Goal: Download file/media

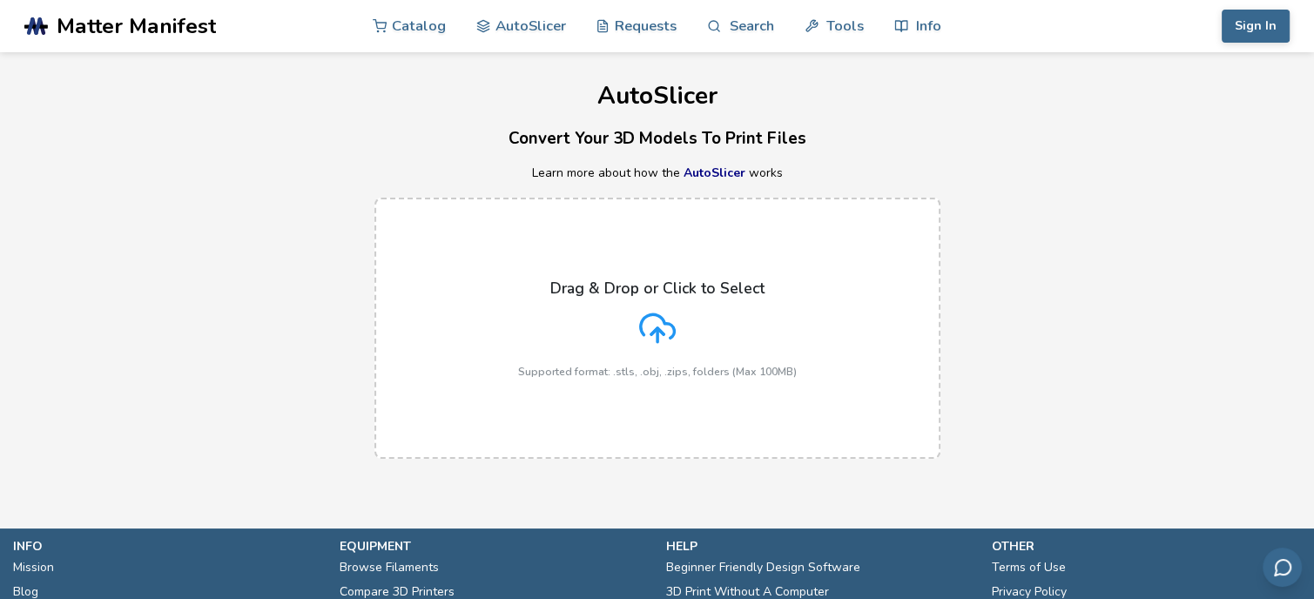
click at [657, 335] on line at bounding box center [657, 335] width 0 height 14
click at [0, 0] on input "Drag & Drop or Click to Select Supported format: .stls, .obj, .zips, folders (M…" at bounding box center [0, 0] width 0 height 0
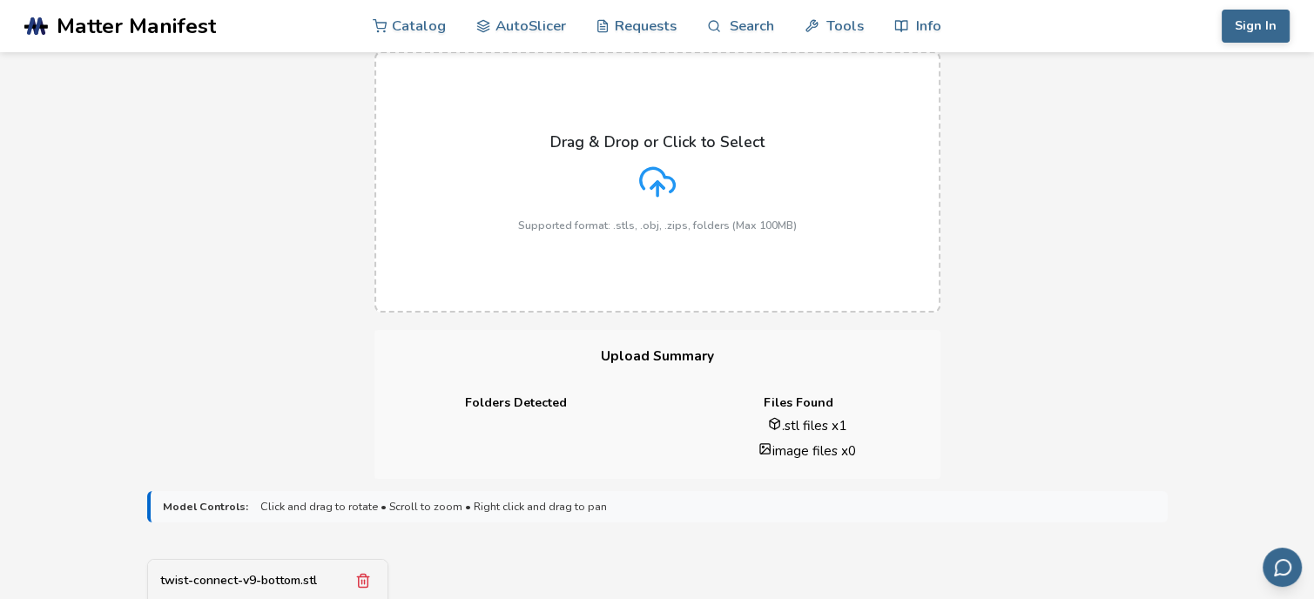
scroll to position [143, 0]
click at [626, 193] on div "Drag & Drop or Click to Select Supported format: .stls, .obj, .zips, folders (M…" at bounding box center [657, 186] width 279 height 98
click at [0, 0] on input "Drag & Drop or Click to Select Supported format: .stls, .obj, .zips, folders (M…" at bounding box center [0, 0] width 0 height 0
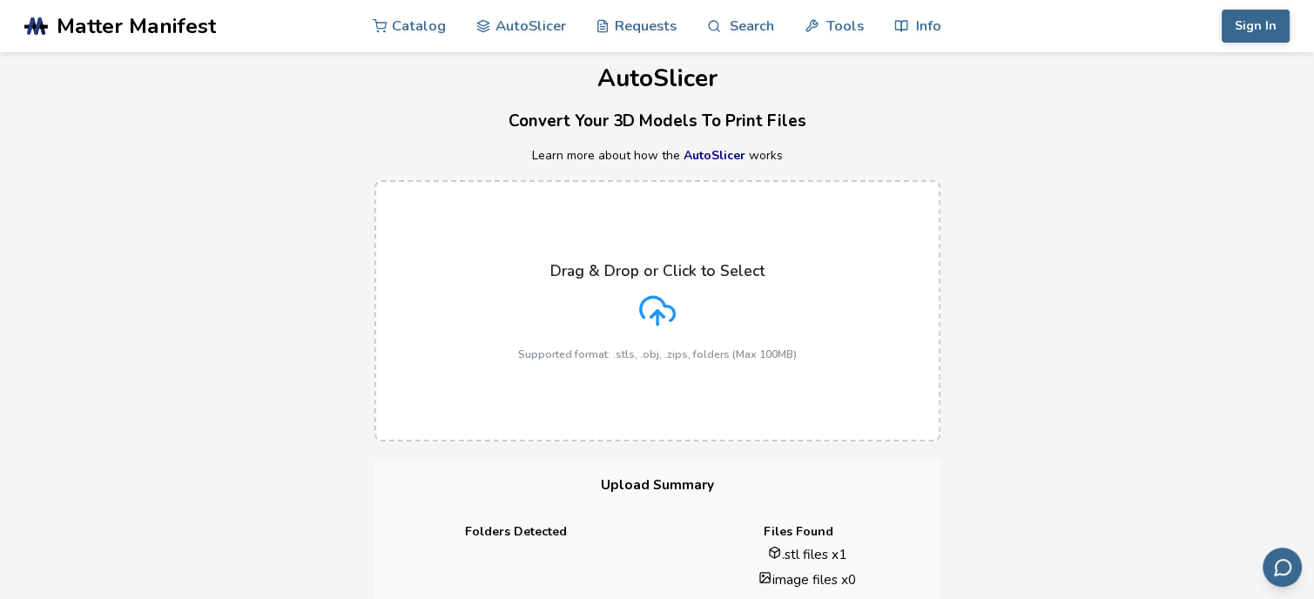
scroll to position [0, 0]
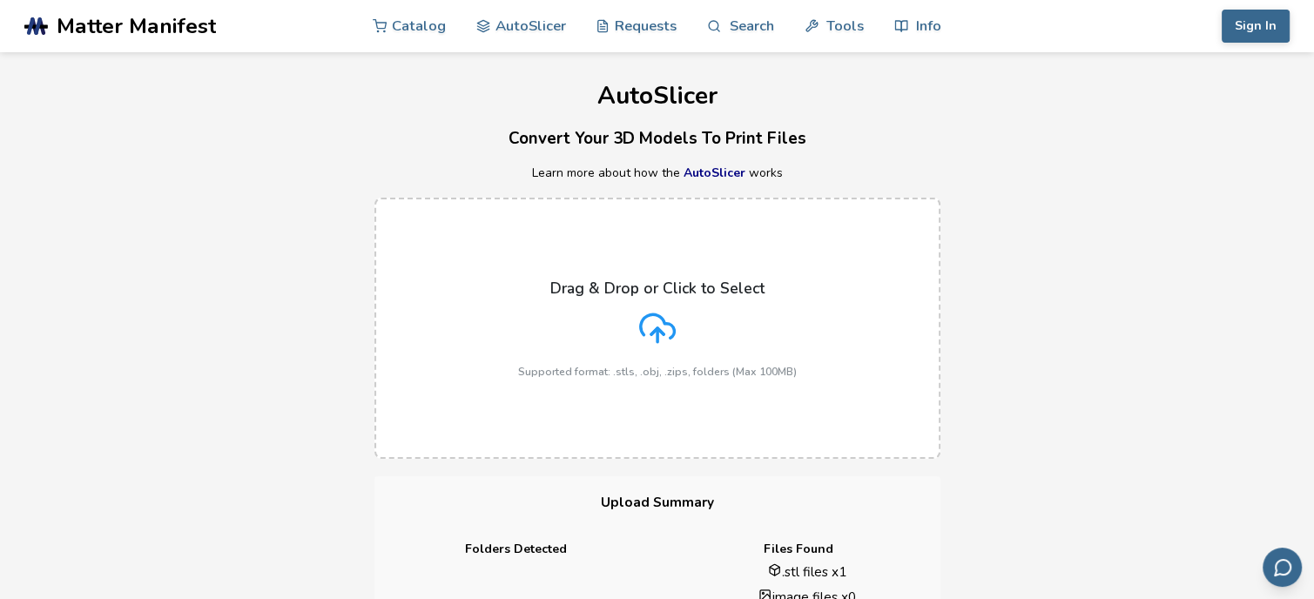
click at [621, 345] on div "Drag & Drop or Click to Select Supported format: .stls, .obj, .zips, folders (M…" at bounding box center [657, 328] width 279 height 98
click at [0, 0] on input "Drag & Drop or Click to Select Supported format: .stls, .obj, .zips, folders (M…" at bounding box center [0, 0] width 0 height 0
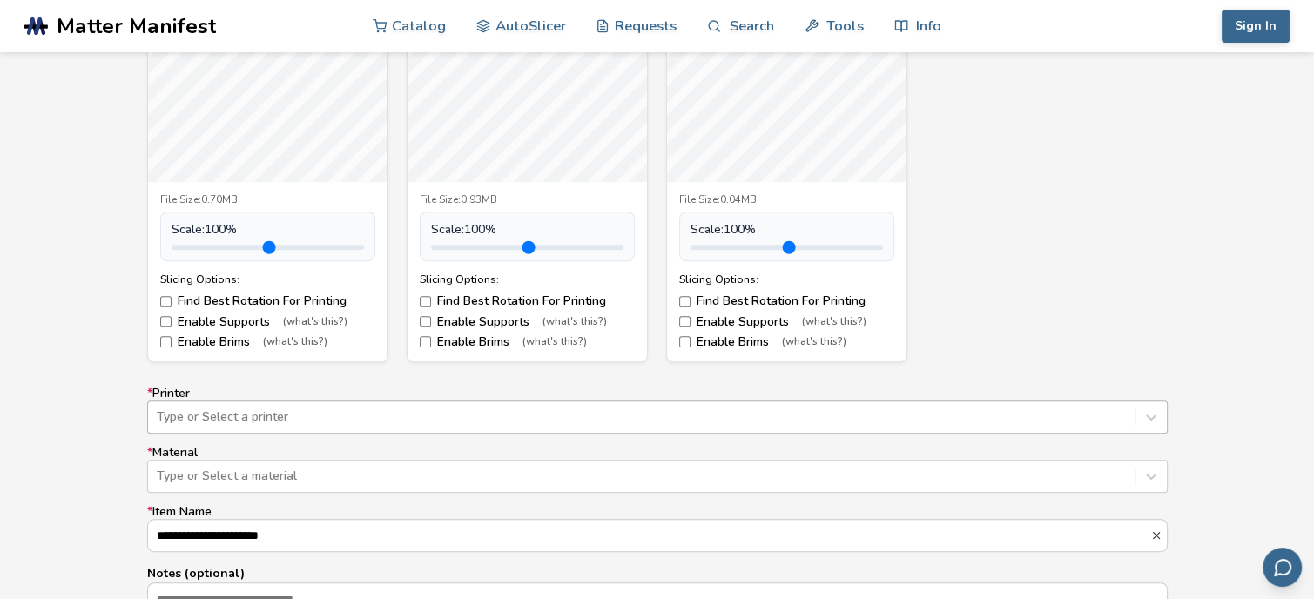
scroll to position [916, 0]
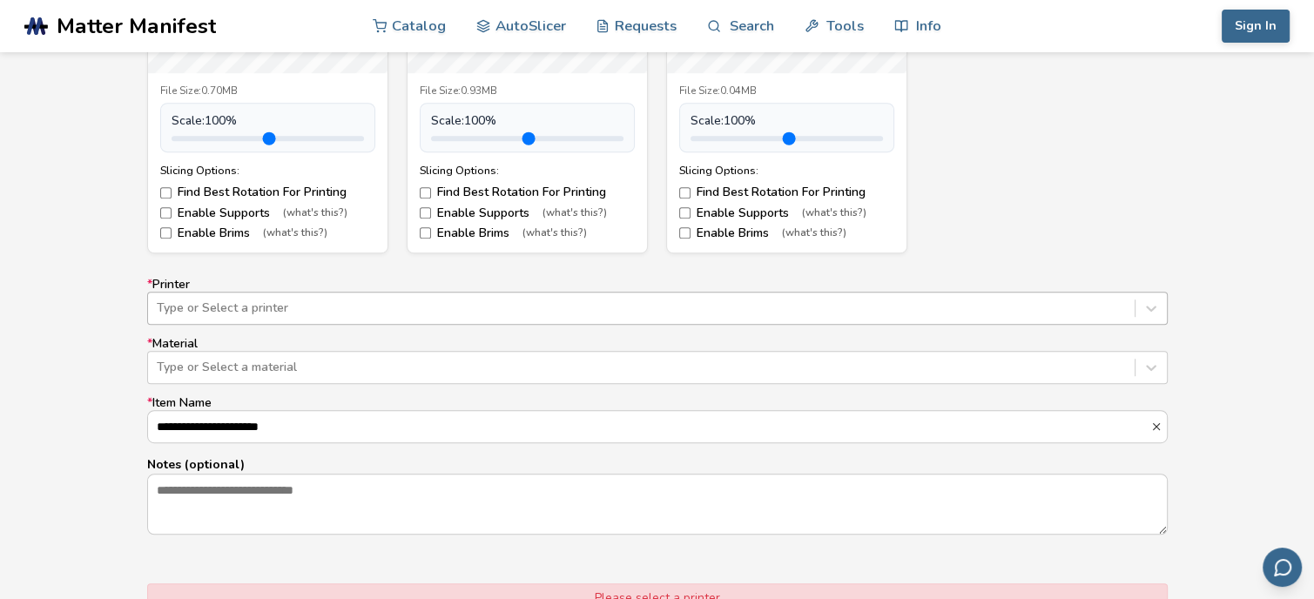
click at [912, 325] on div "Type or Select a printer" at bounding box center [657, 308] width 1020 height 33
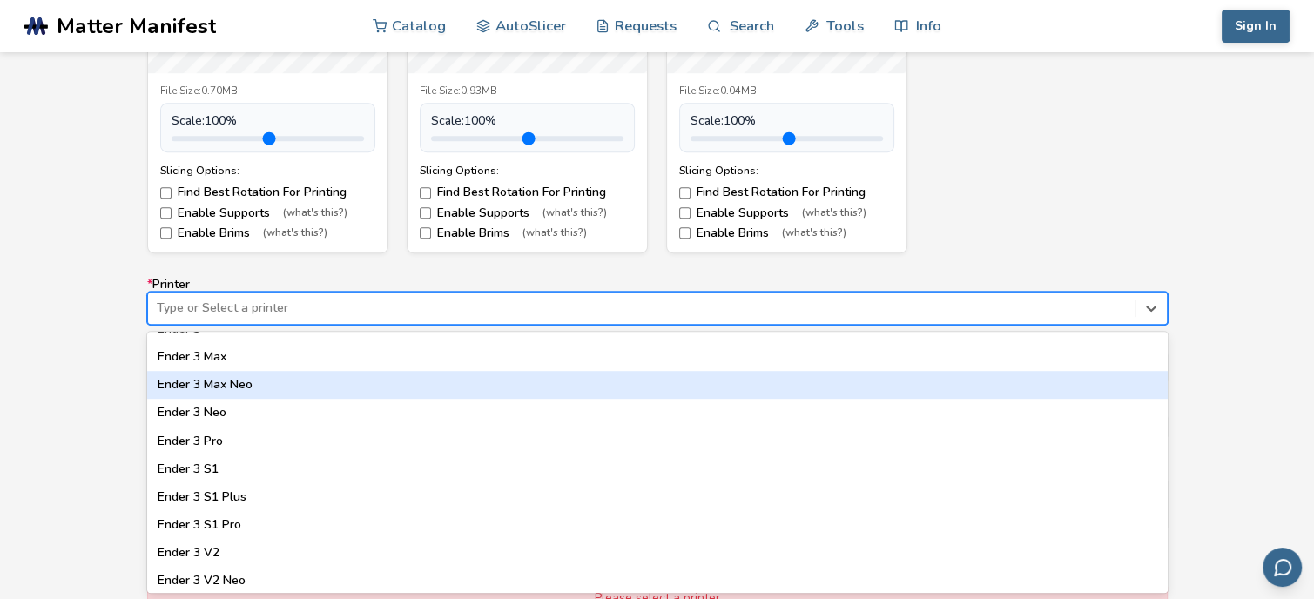
scroll to position [1006, 0]
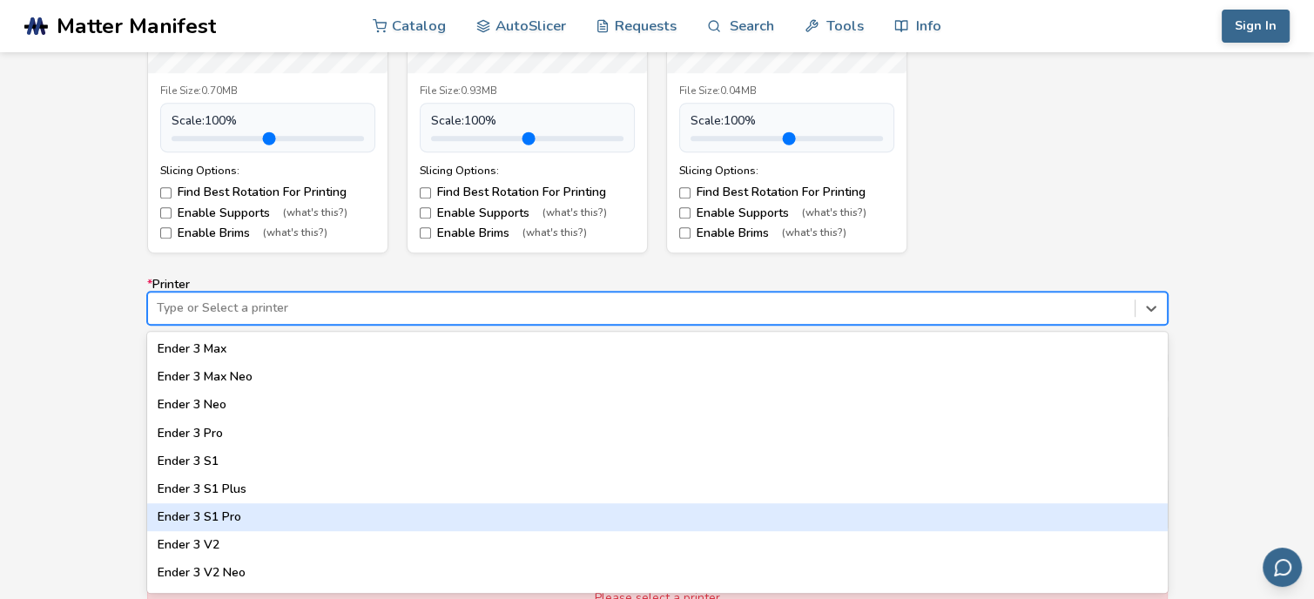
click at [310, 523] on div "Ender 3 S1 Pro" at bounding box center [657, 517] width 1020 height 28
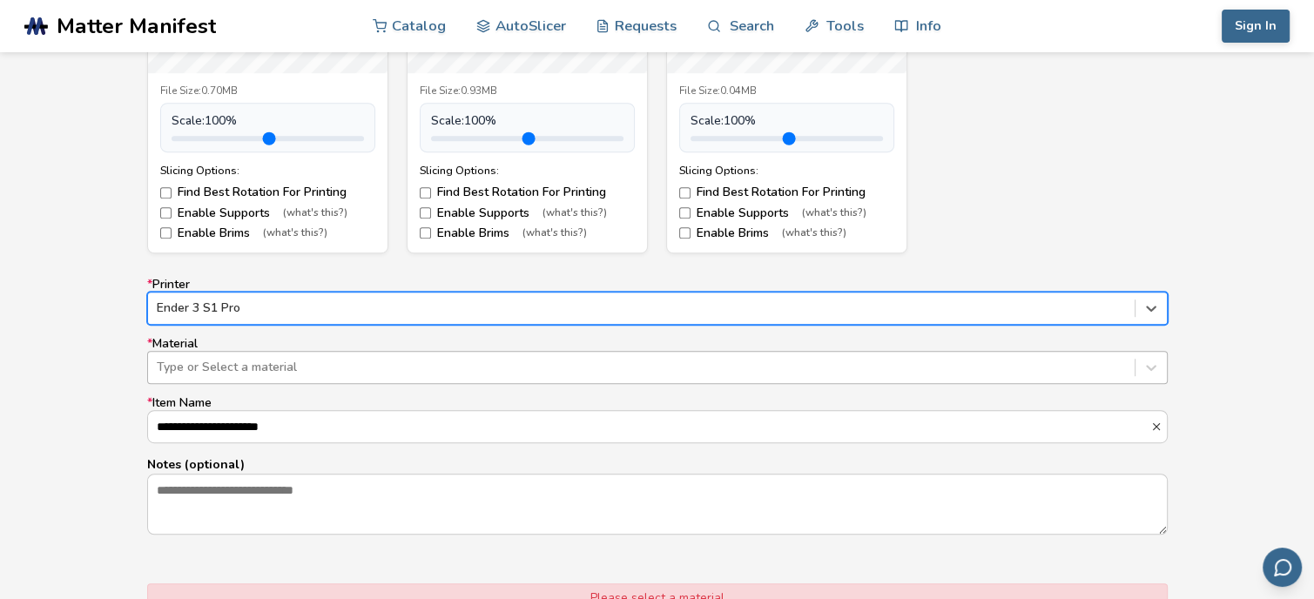
click at [286, 372] on div at bounding box center [641, 367] width 969 height 17
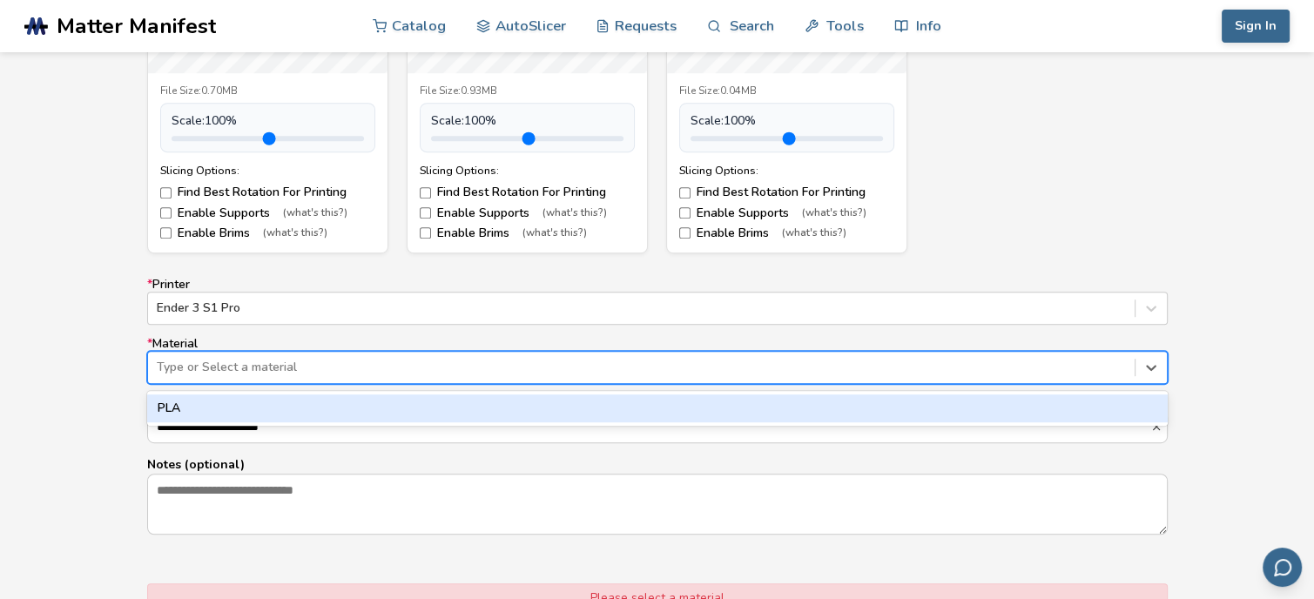
click at [277, 407] on div "PLA" at bounding box center [657, 408] width 1020 height 28
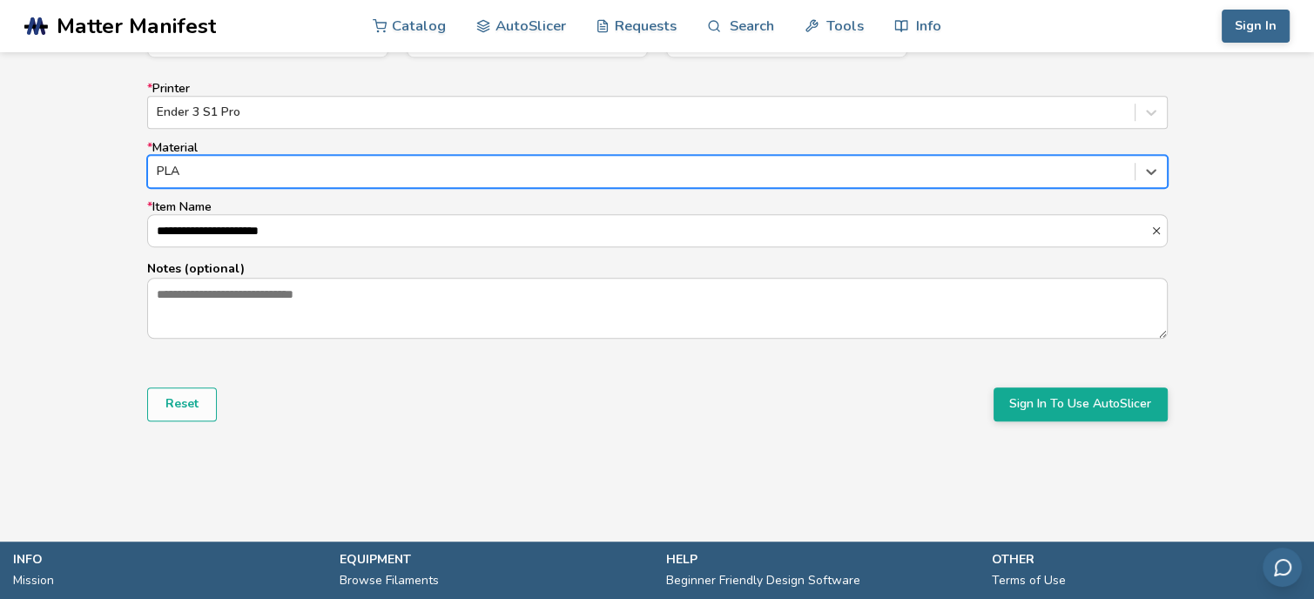
scroll to position [1111, 0]
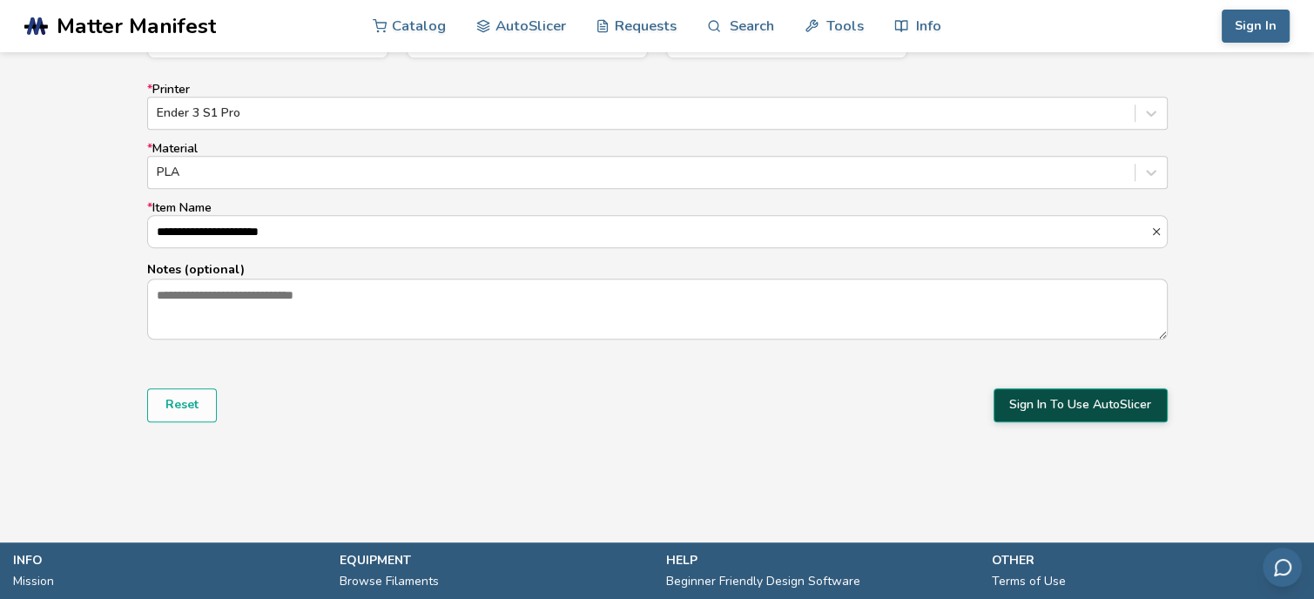
click at [1023, 396] on button "Sign In To Use AutoSlicer" at bounding box center [1080, 404] width 174 height 33
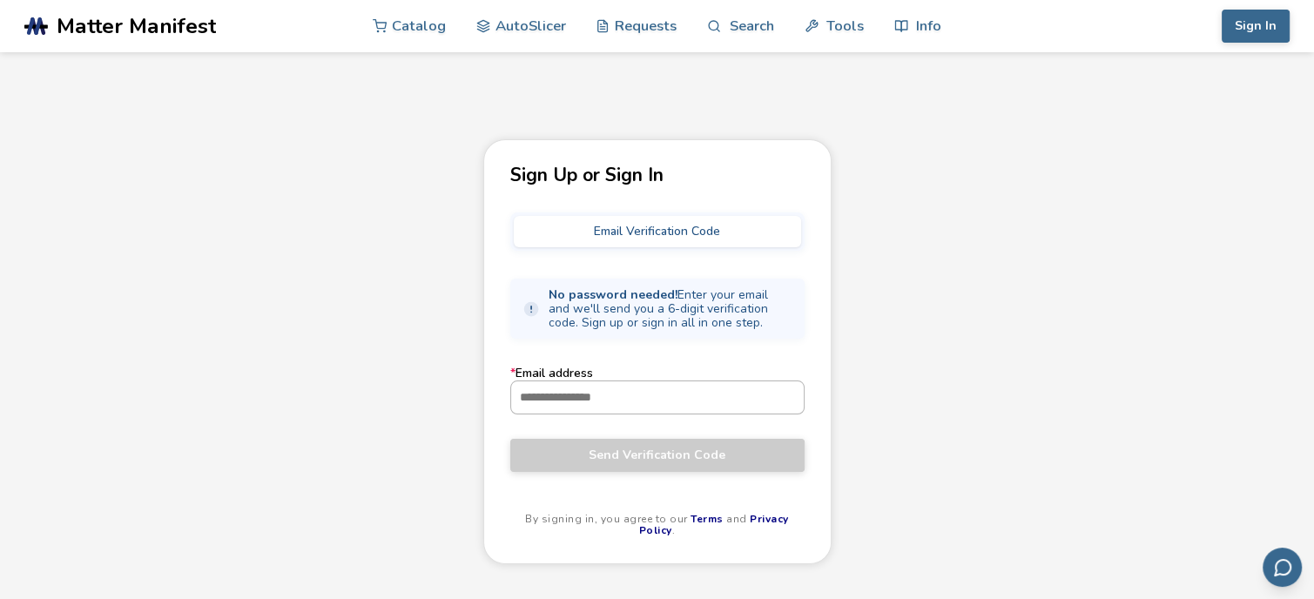
click at [648, 396] on input "* Email address" at bounding box center [657, 396] width 293 height 31
click at [656, 393] on input "* Email address" at bounding box center [657, 396] width 293 height 31
click at [642, 367] on label "* Email address" at bounding box center [657, 390] width 294 height 47
click at [642, 381] on input "* Email address" at bounding box center [657, 396] width 293 height 31
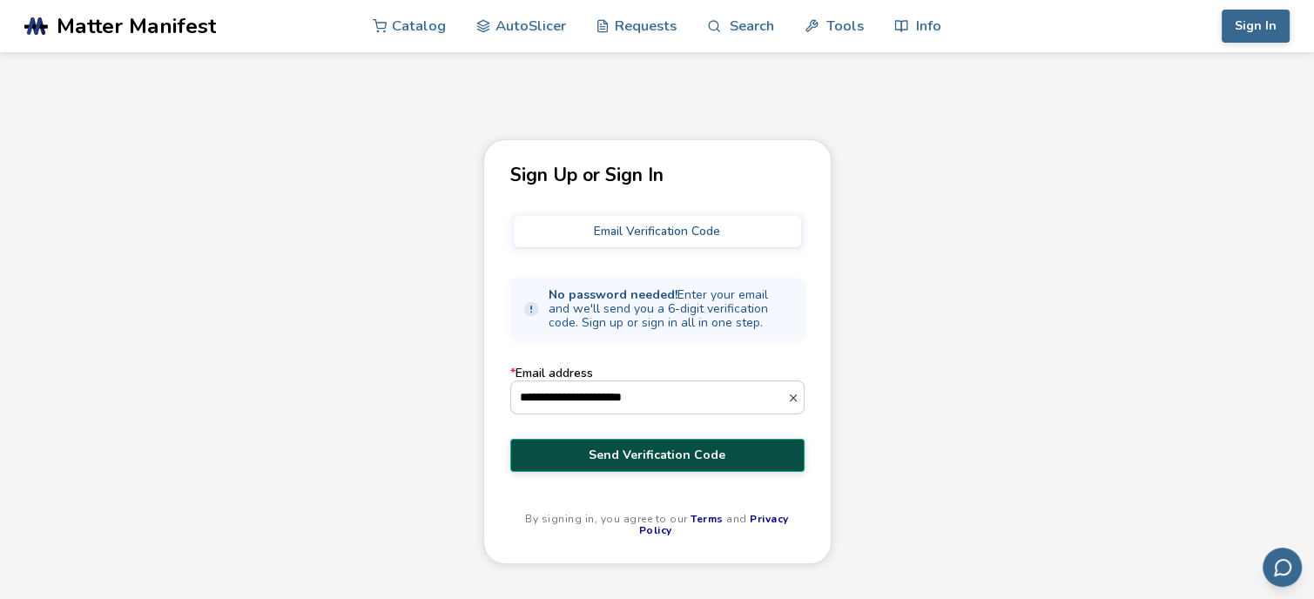
type input "**********"
click at [609, 445] on button "Send Verification Code" at bounding box center [657, 455] width 294 height 33
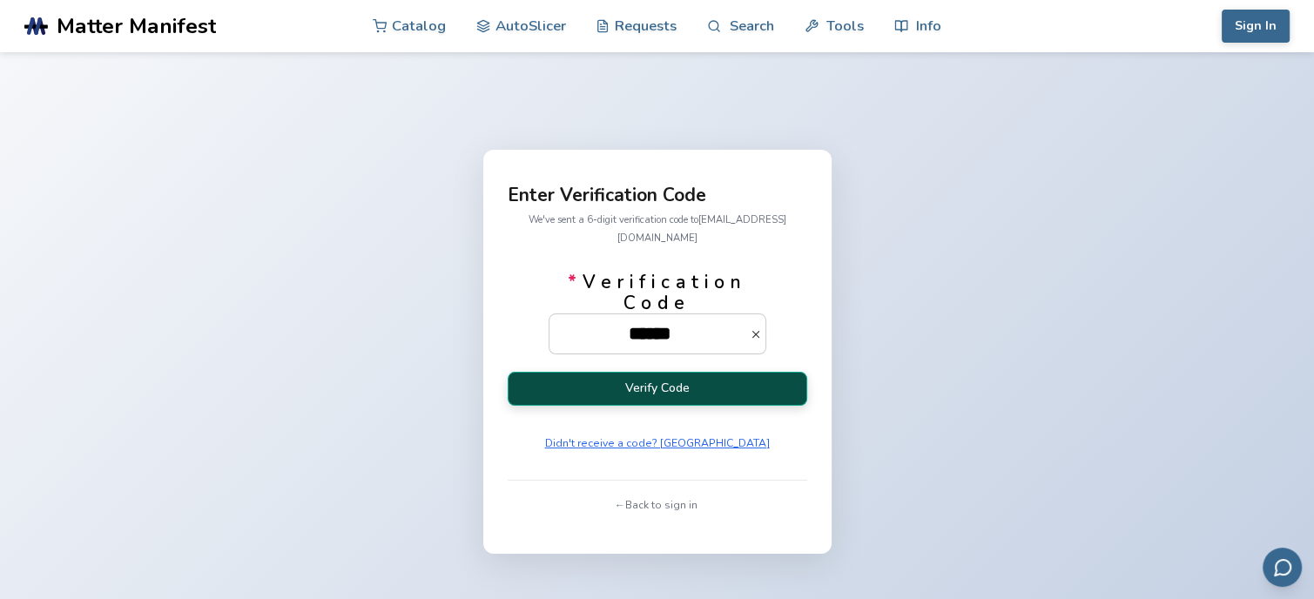
type input "******"
click at [599, 389] on button "Verify Code" at bounding box center [657, 389] width 299 height 34
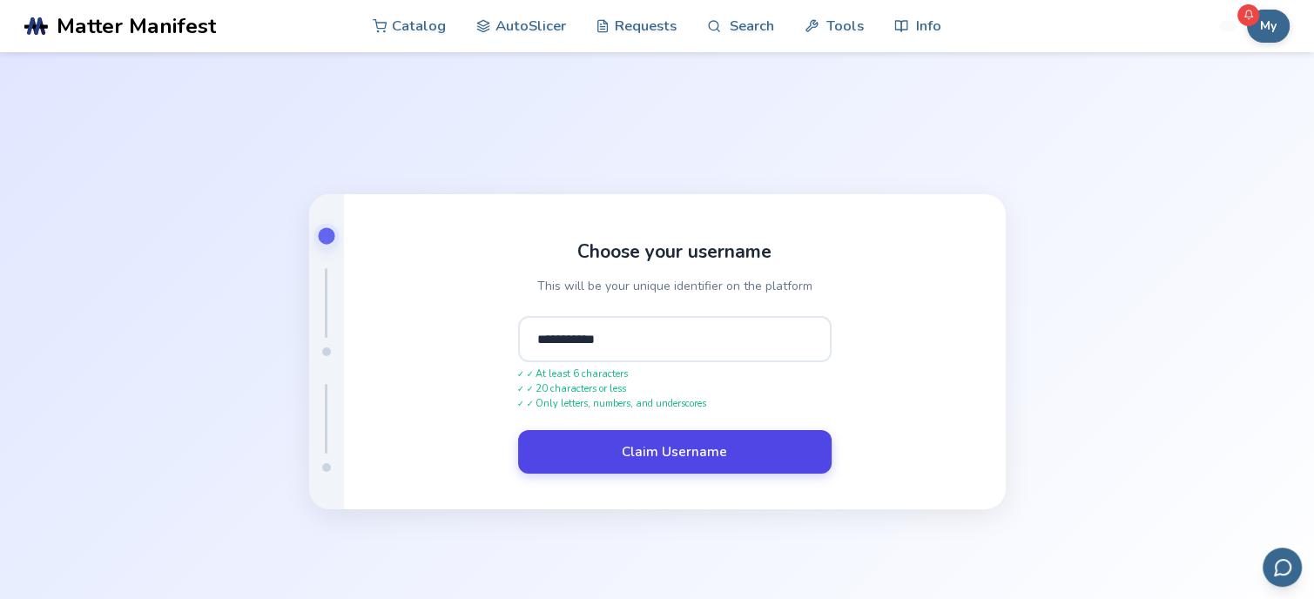
type input "**********"
click at [637, 452] on button "Claim Username" at bounding box center [674, 452] width 313 height 44
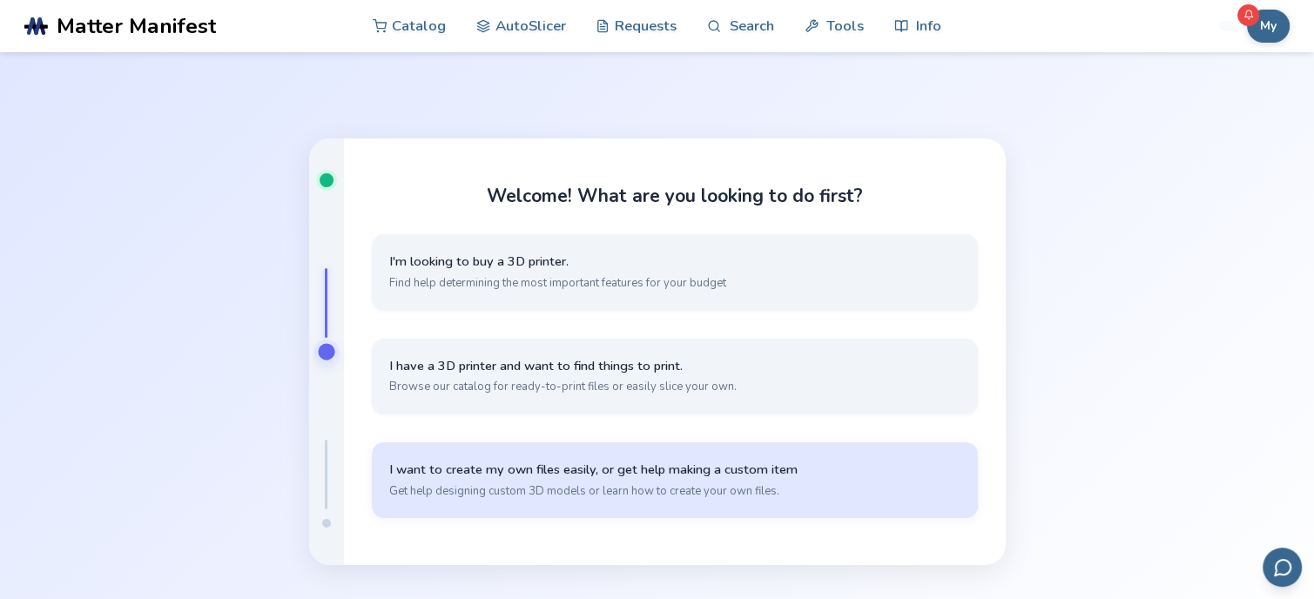
click at [621, 474] on span "I want to create my own files easily, or get help making a custom item" at bounding box center [674, 469] width 571 height 17
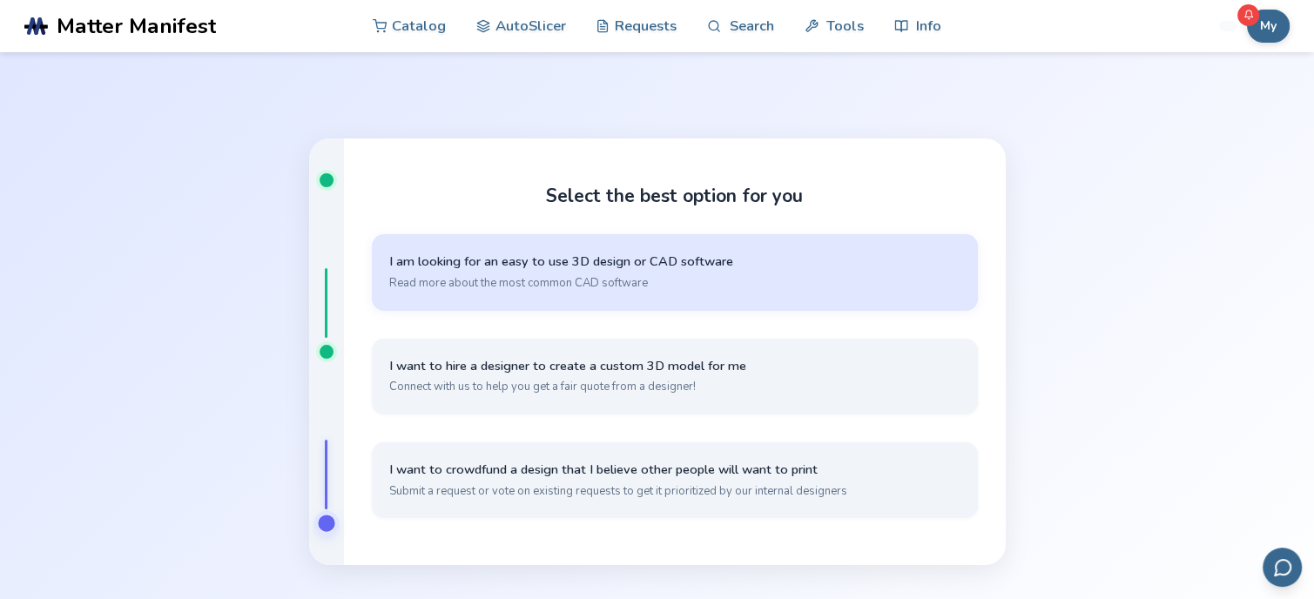
click at [658, 273] on button "I am looking for an easy to use 3D design or CAD software Read more about the m…" at bounding box center [675, 272] width 606 height 76
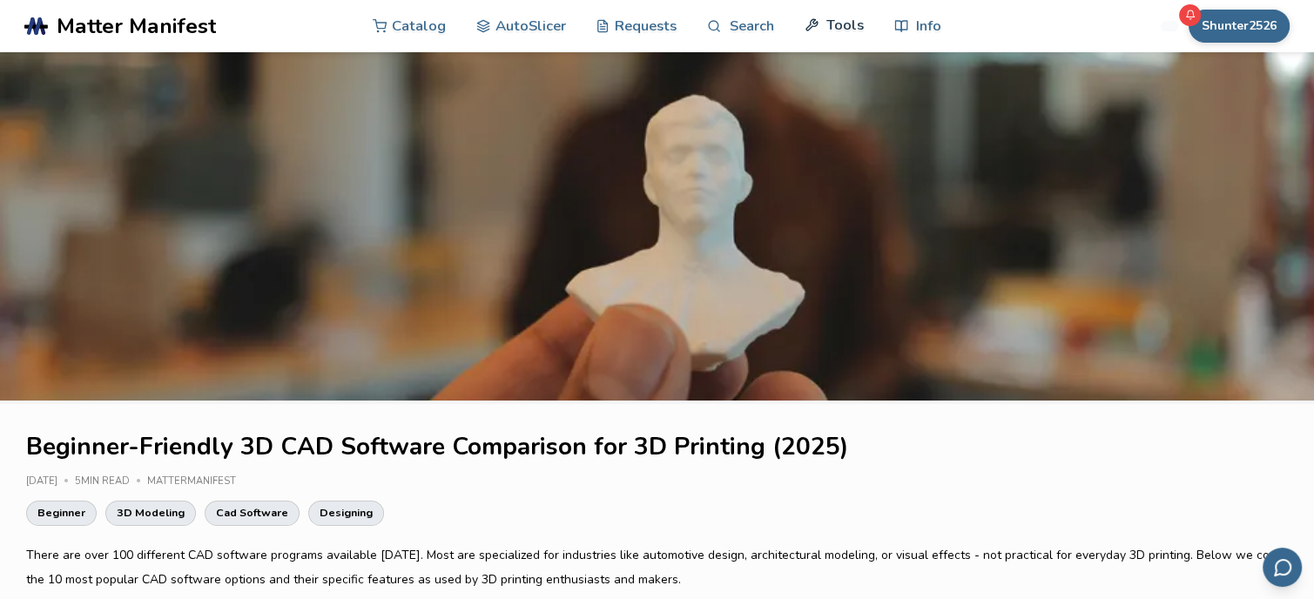
click at [833, 24] on link "Tools" at bounding box center [833, 25] width 59 height 52
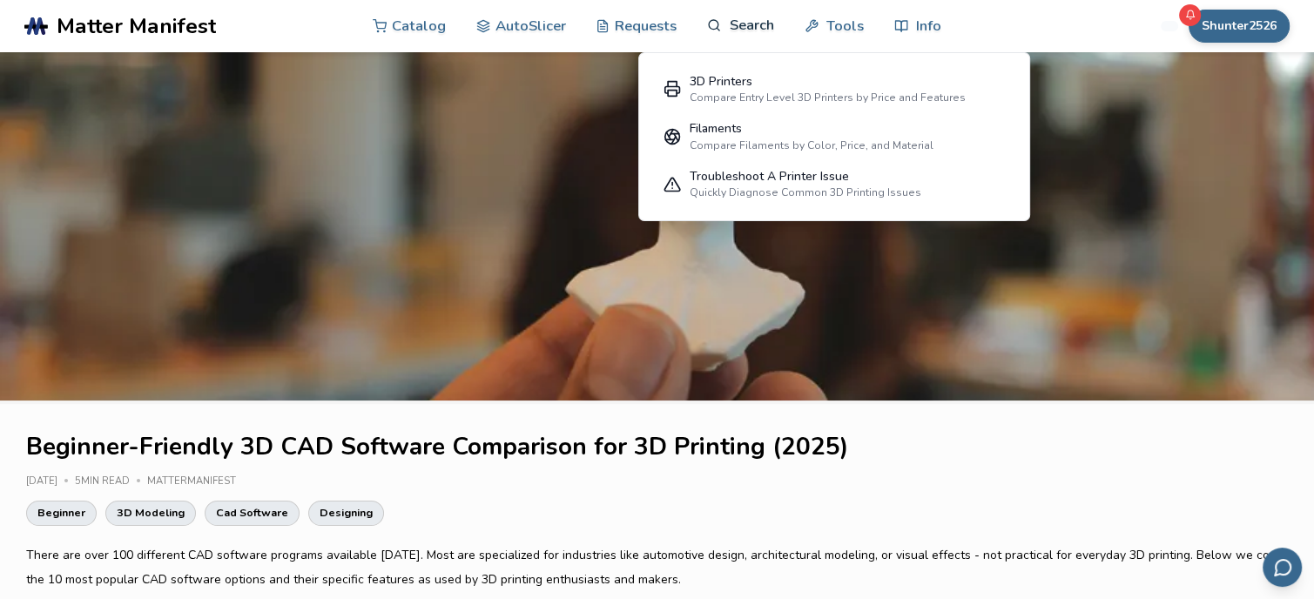
click at [716, 33] on link "Search" at bounding box center [740, 25] width 66 height 52
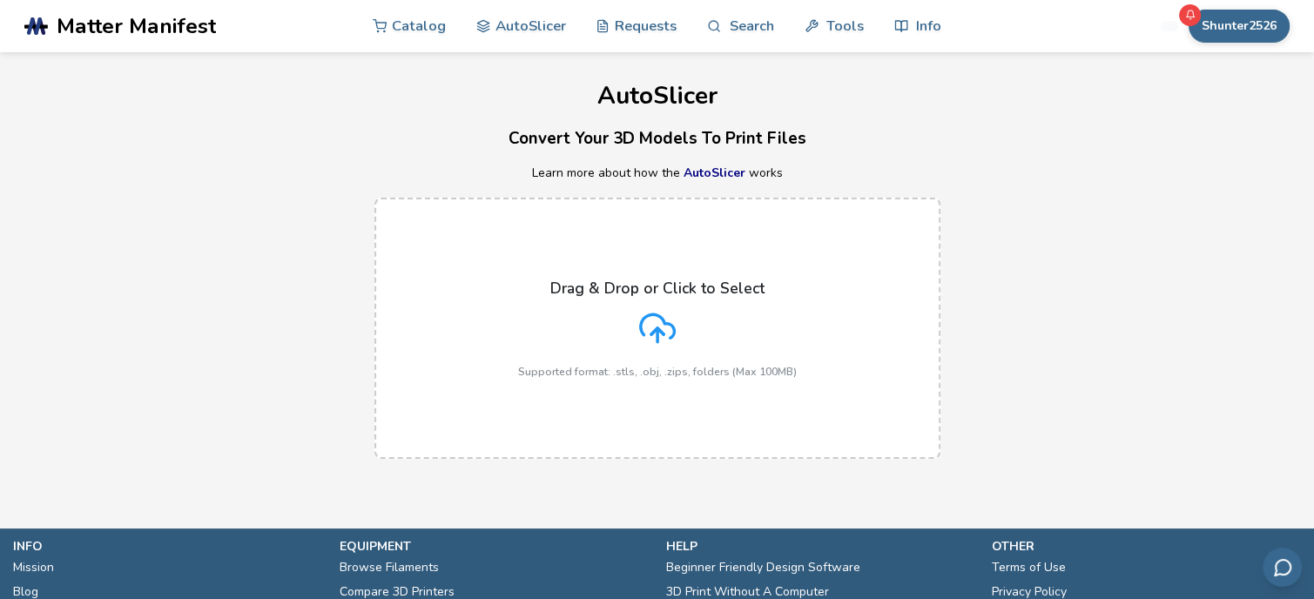
click at [626, 326] on div "Drag & Drop or Click to Select Supported format: .stls, .obj, .zips, folders (M…" at bounding box center [657, 328] width 279 height 98
click at [0, 0] on input "Drag & Drop or Click to Select Supported format: .stls, .obj, .zips, folders (M…" at bounding box center [0, 0] width 0 height 0
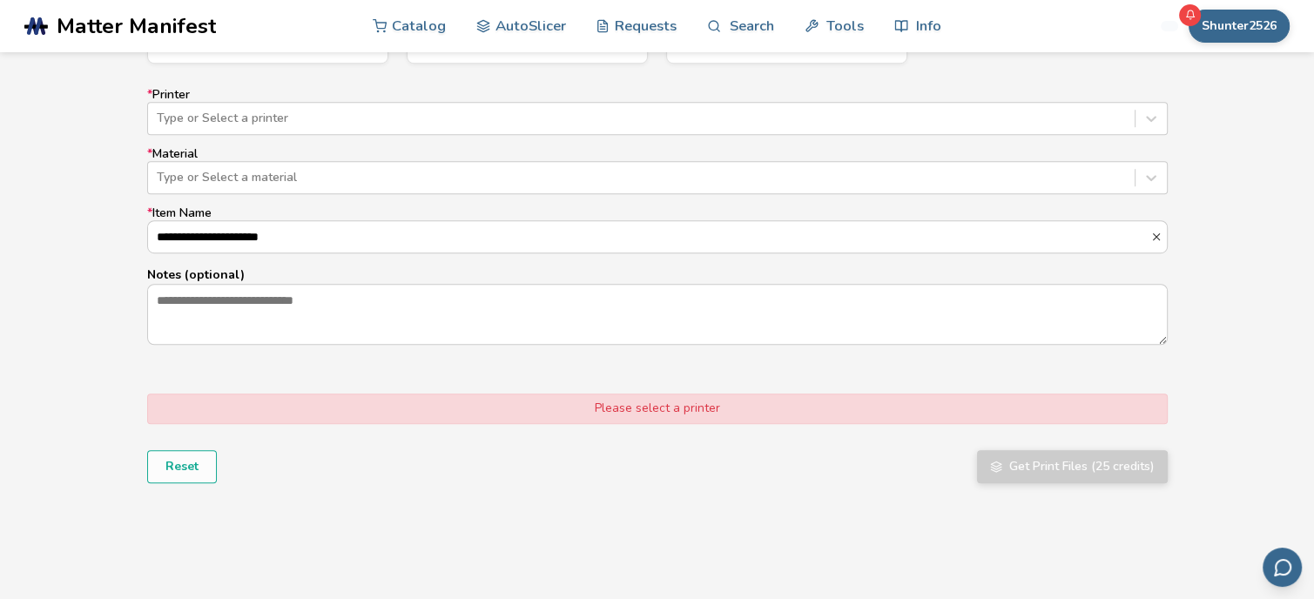
scroll to position [1111, 0]
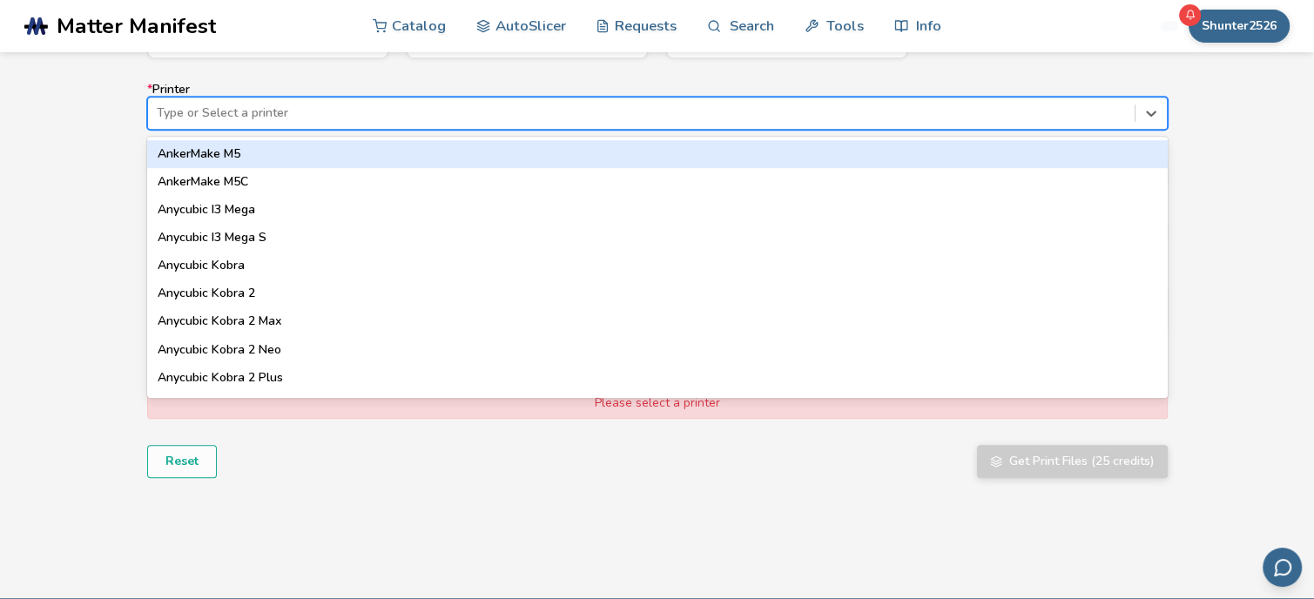
click at [293, 102] on div "Type or Select a printer" at bounding box center [641, 113] width 986 height 24
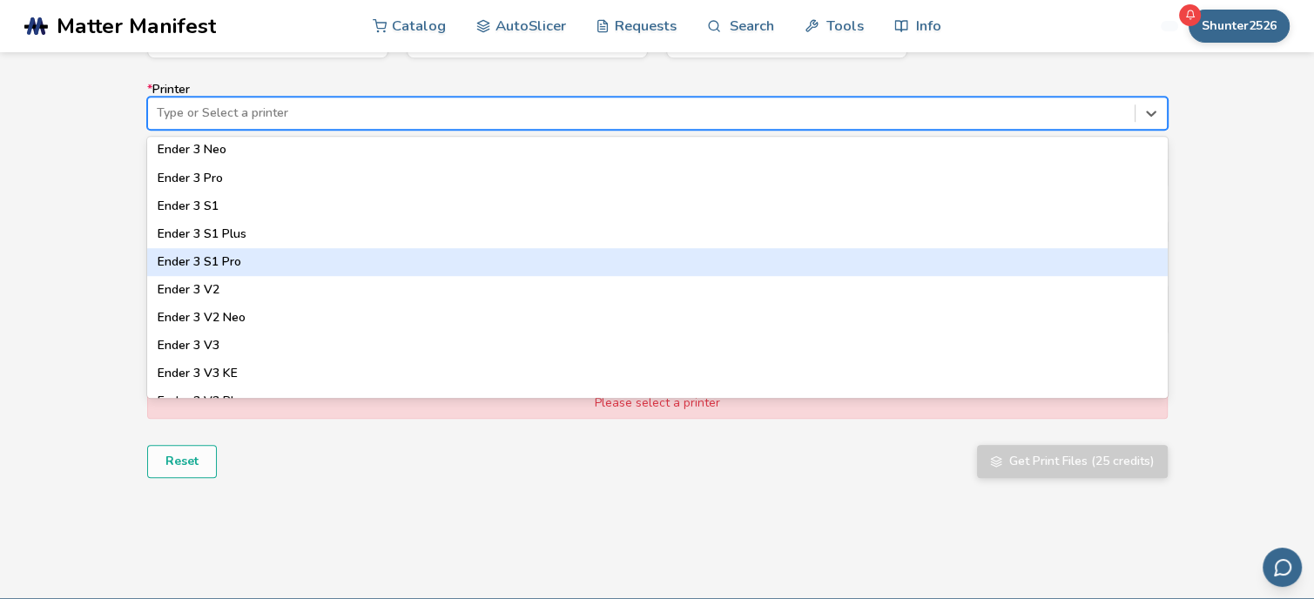
scroll to position [1062, 0]
click at [217, 264] on div "Ender 3 S1 Pro" at bounding box center [657, 266] width 1020 height 28
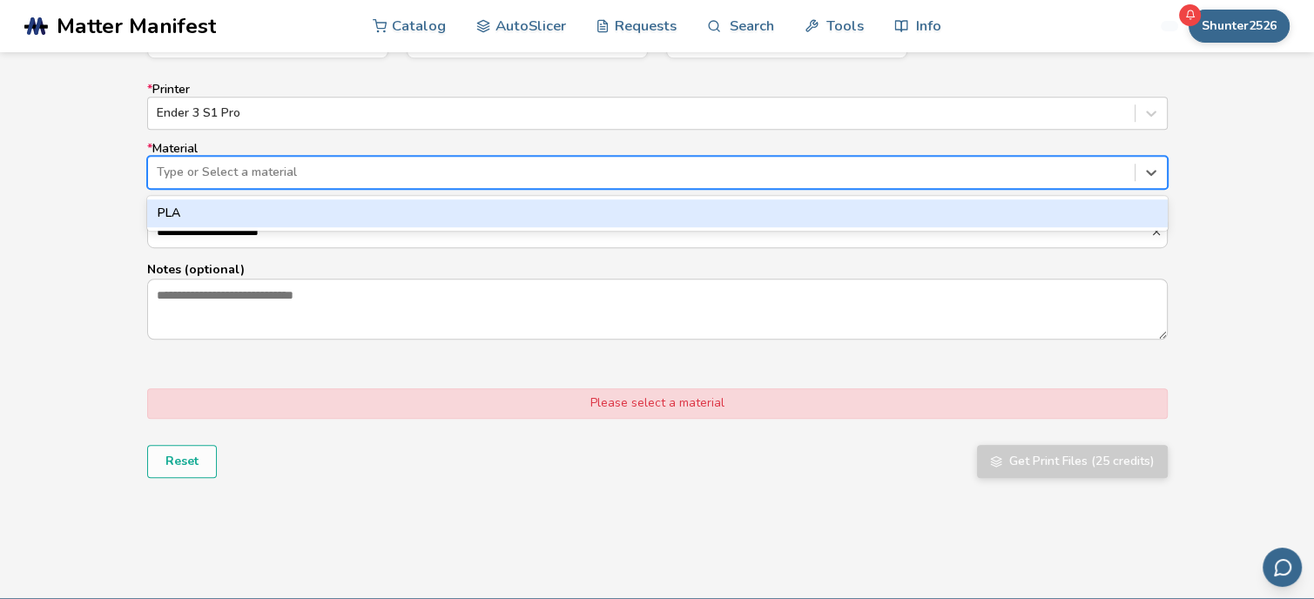
click at [245, 161] on div "Type or Select a material" at bounding box center [641, 172] width 986 height 24
click at [244, 206] on div "PLA" at bounding box center [657, 213] width 1020 height 28
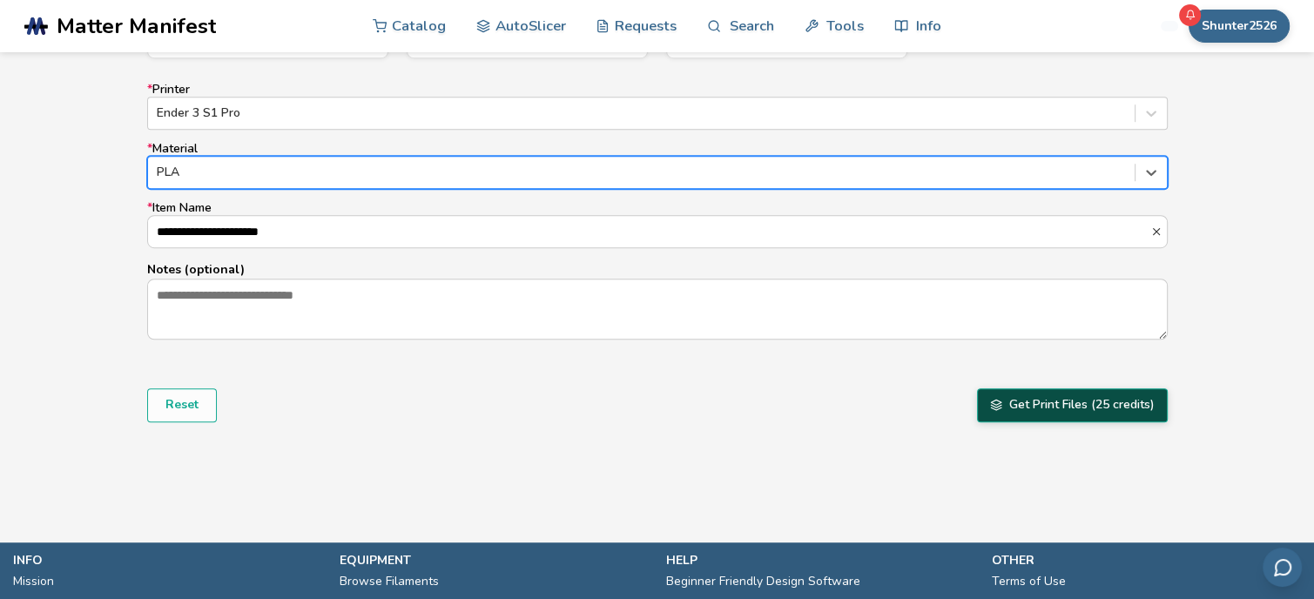
click at [992, 399] on icon "submit" at bounding box center [996, 405] width 12 height 12
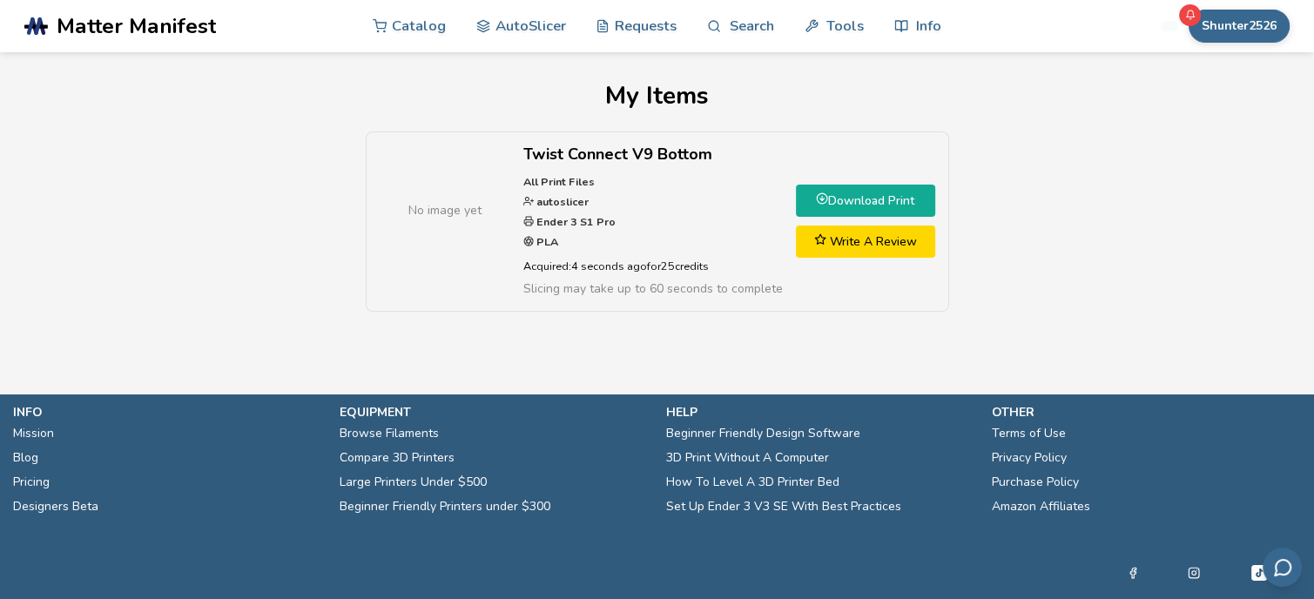
click at [850, 198] on link "Download Print" at bounding box center [865, 201] width 139 height 32
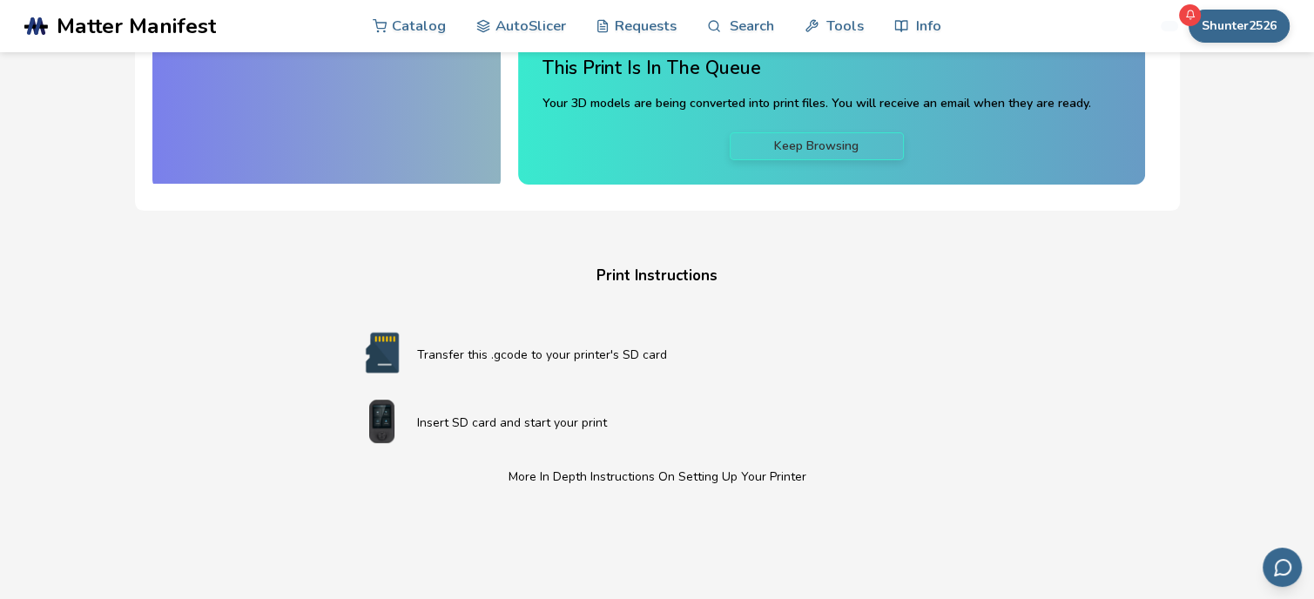
scroll to position [222, 0]
click at [1219, 268] on div "Download Your Print File Twist Connect V9 Bottom All Print Files Created By: au…" at bounding box center [657, 372] width 1262 height 1023
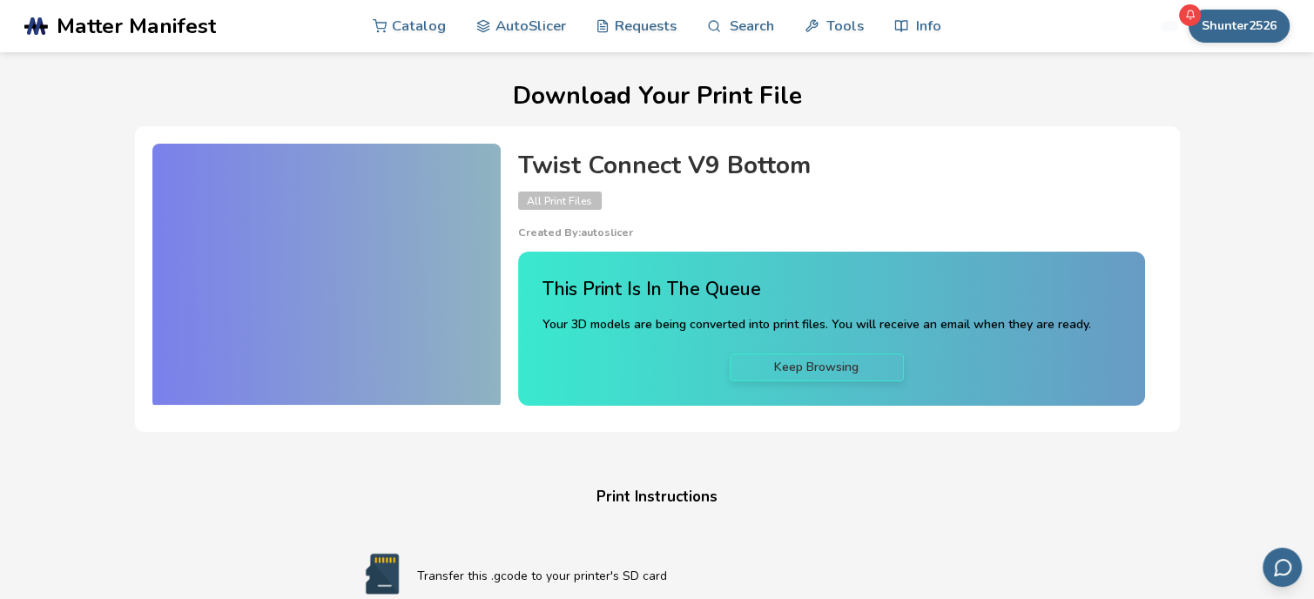
scroll to position [0, 0]
click at [361, 284] on div at bounding box center [326, 274] width 348 height 261
click at [1235, 28] on button "Shunter2526" at bounding box center [1238, 26] width 101 height 33
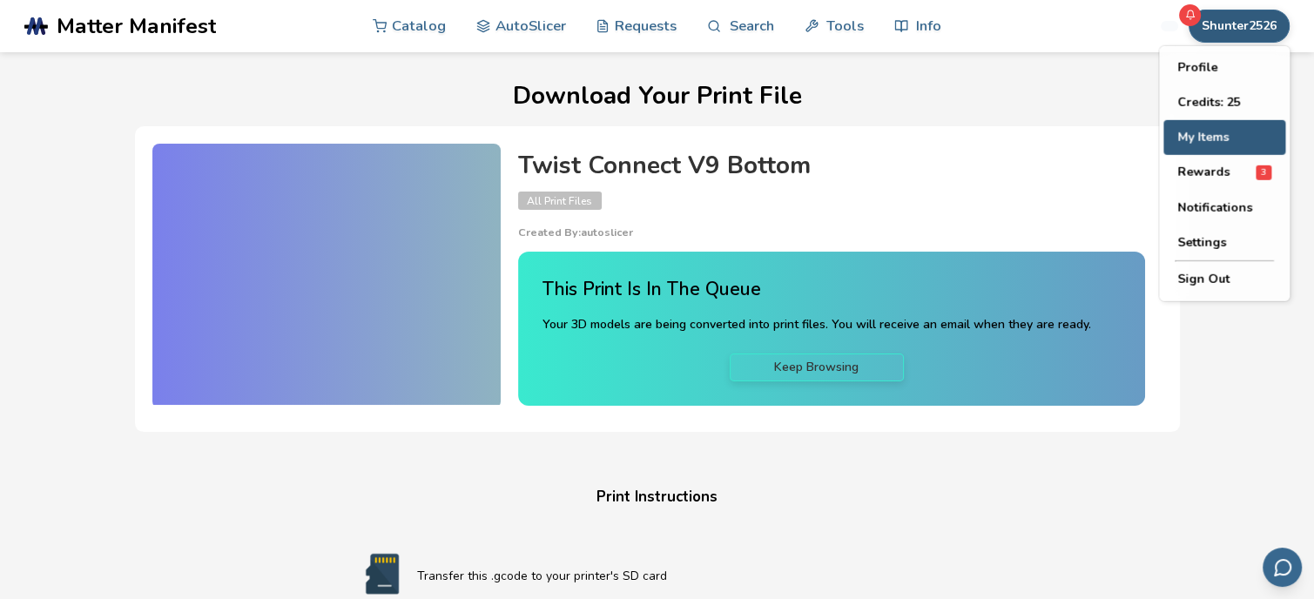
click at [1218, 133] on button "My Items" at bounding box center [1224, 137] width 122 height 35
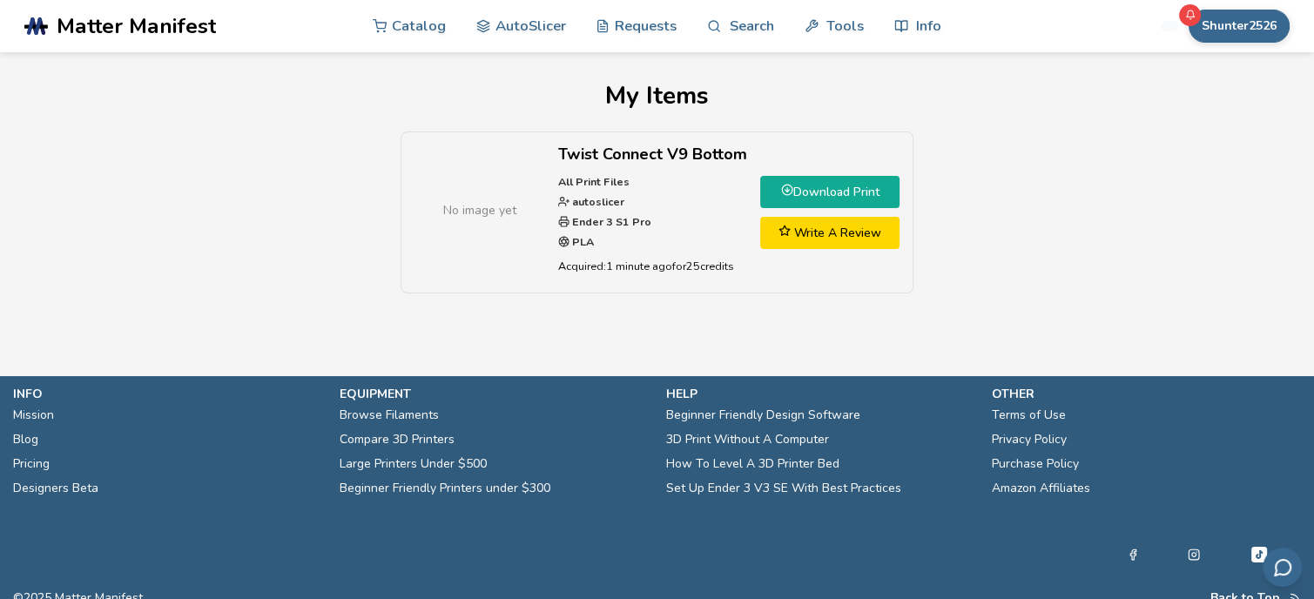
click at [832, 194] on link "Download Print" at bounding box center [829, 192] width 139 height 32
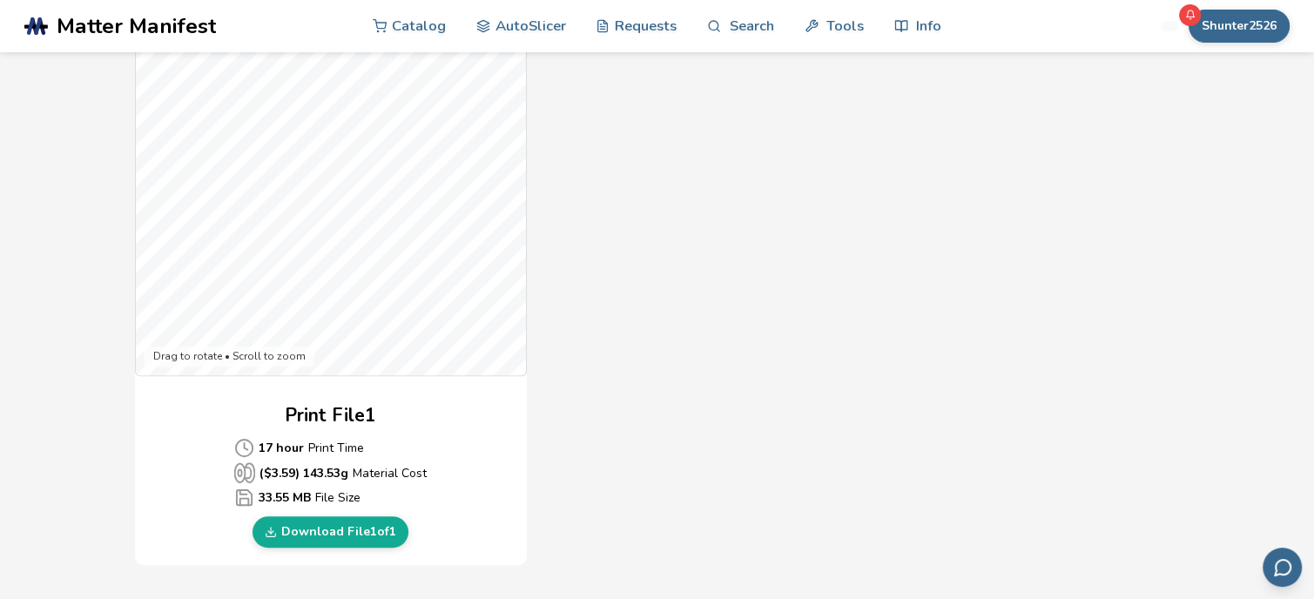
scroll to position [508, 0]
click at [345, 528] on link "Download File 1 of 1" at bounding box center [330, 534] width 156 height 31
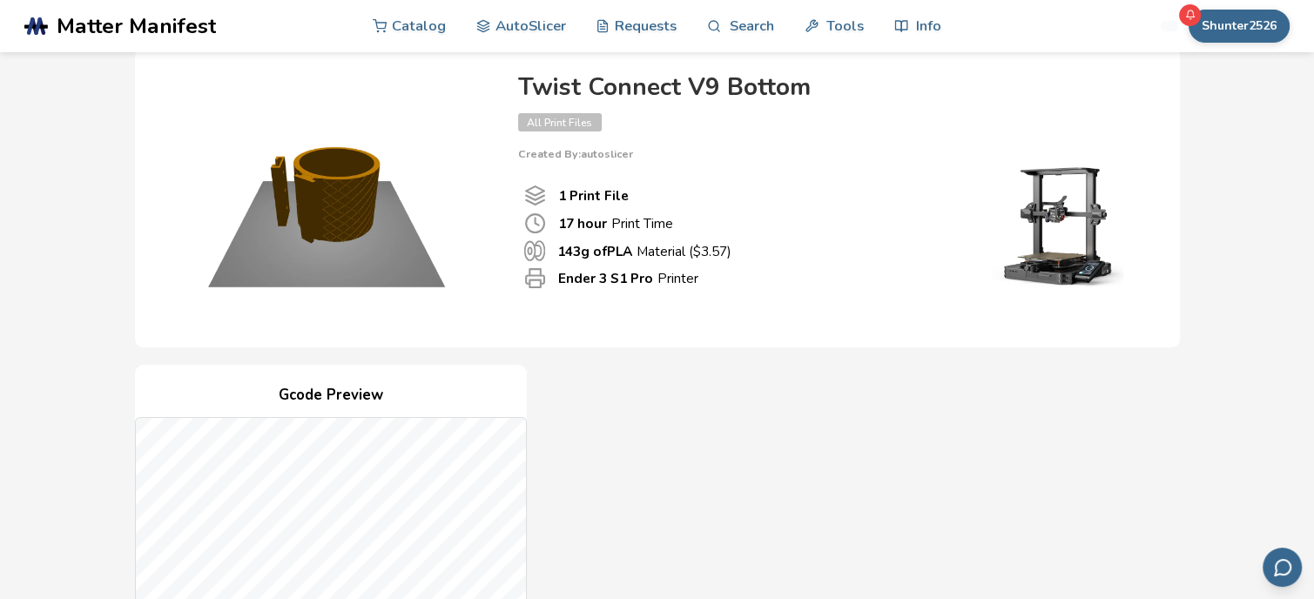
scroll to position [0, 0]
